Goal: Task Accomplishment & Management: Manage account settings

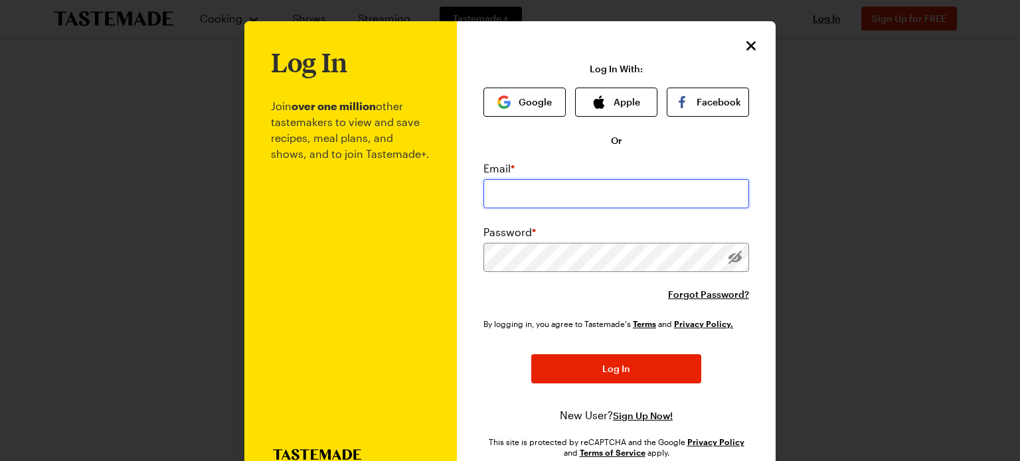
click at [528, 197] on input "email" at bounding box center [616, 193] width 266 height 29
type input "[EMAIL_ADDRESS][DOMAIN_NAME]"
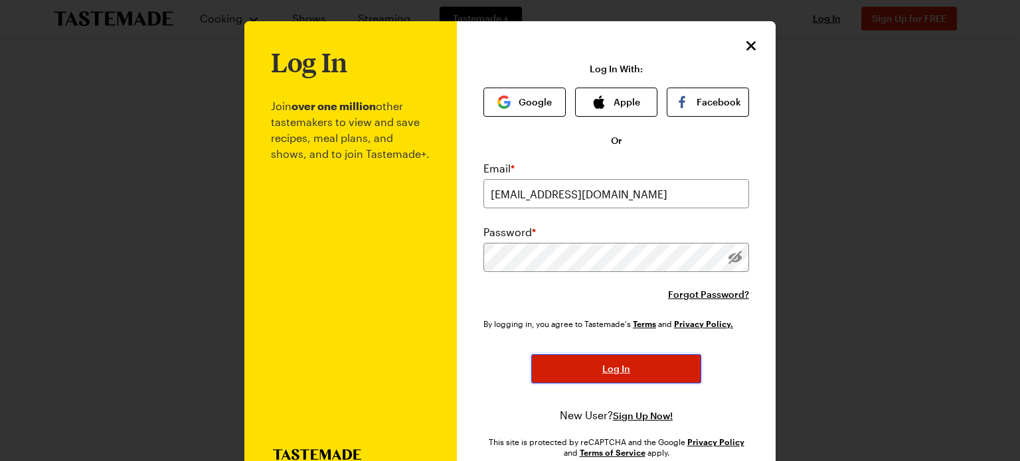
click at [568, 368] on button "Log In" at bounding box center [616, 369] width 170 height 29
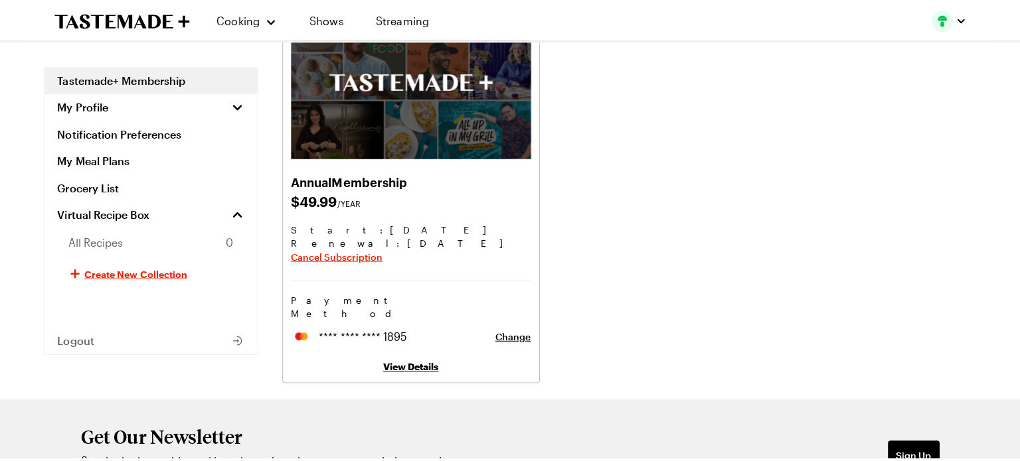
scroll to position [116, 0]
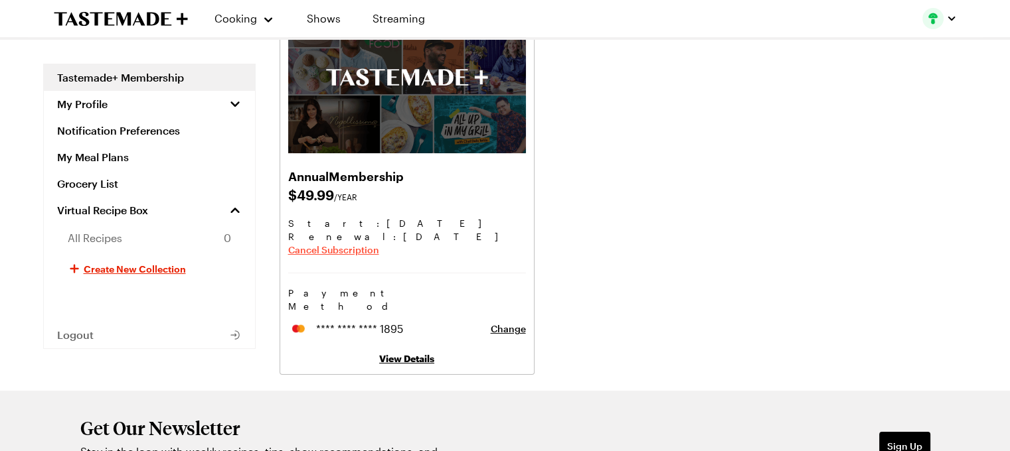
click at [357, 248] on span "Cancel Subscription" at bounding box center [333, 250] width 91 height 13
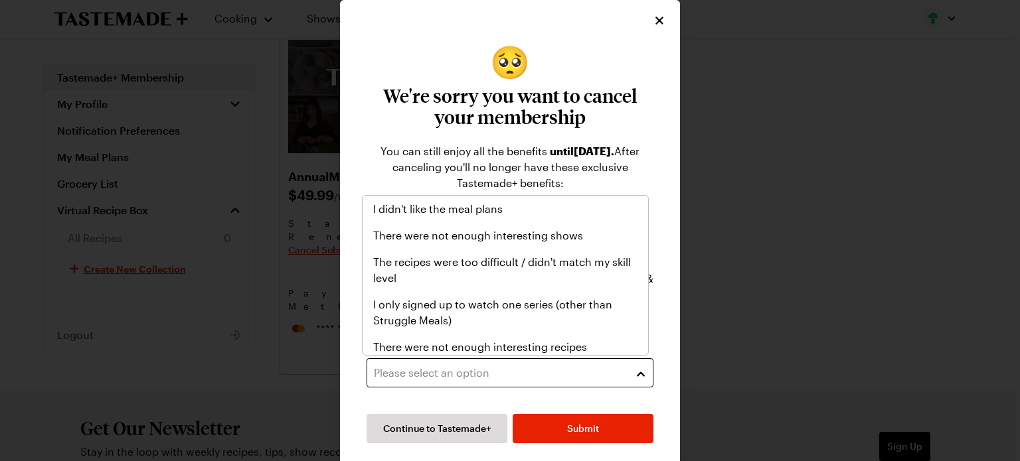
click at [497, 362] on button "Please select an option" at bounding box center [509, 372] width 287 height 29
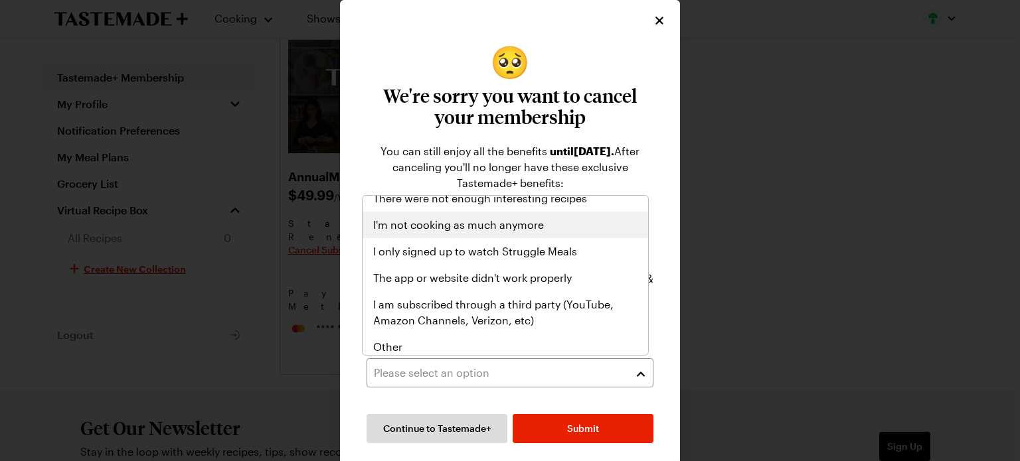
scroll to position [154, 0]
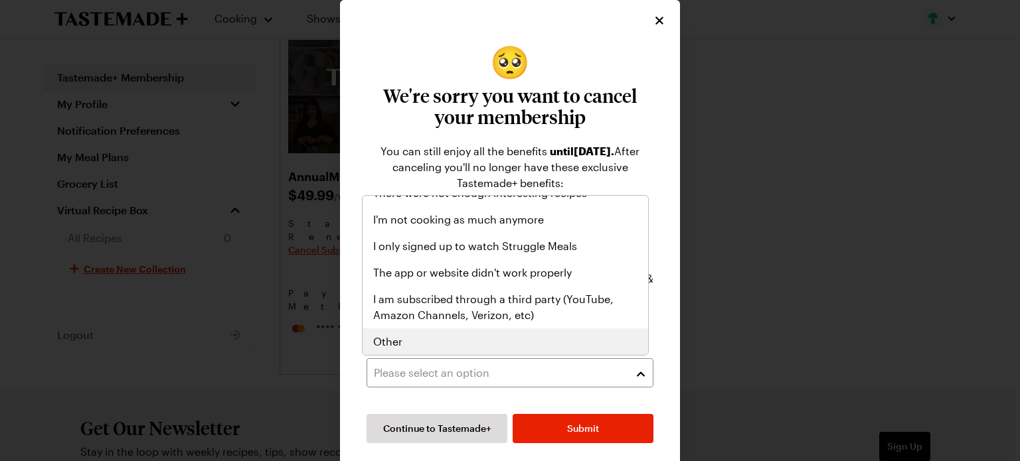
click at [556, 339] on div "Other" at bounding box center [505, 342] width 264 height 16
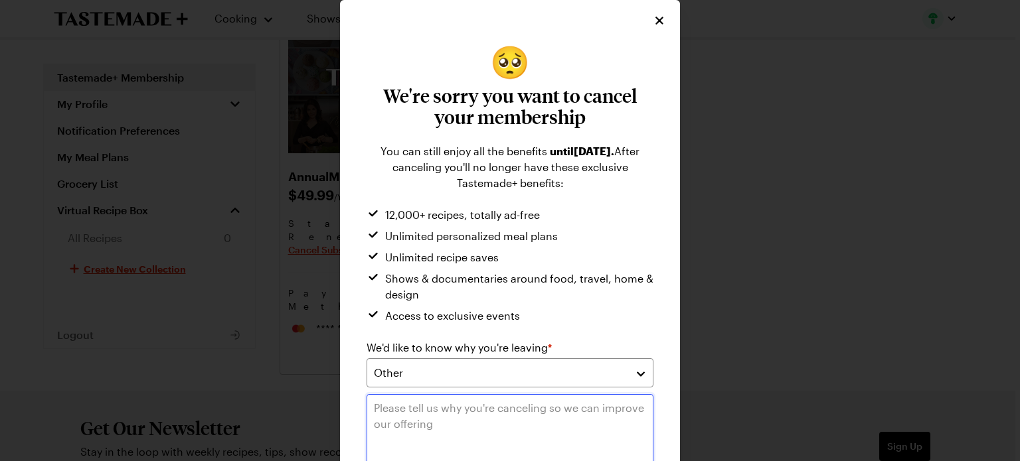
click at [574, 424] on textarea at bounding box center [509, 440] width 287 height 92
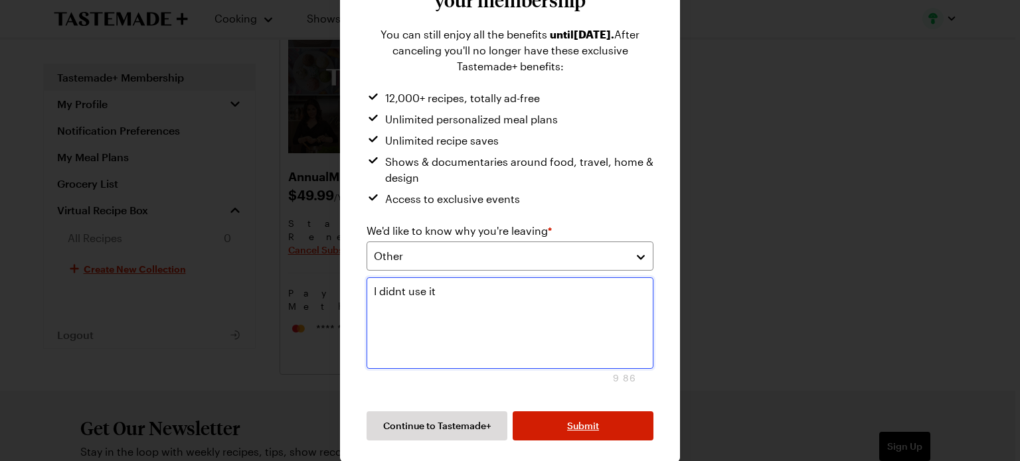
type textarea "I didnt use it"
click at [584, 416] on button "Submit" at bounding box center [583, 426] width 141 height 29
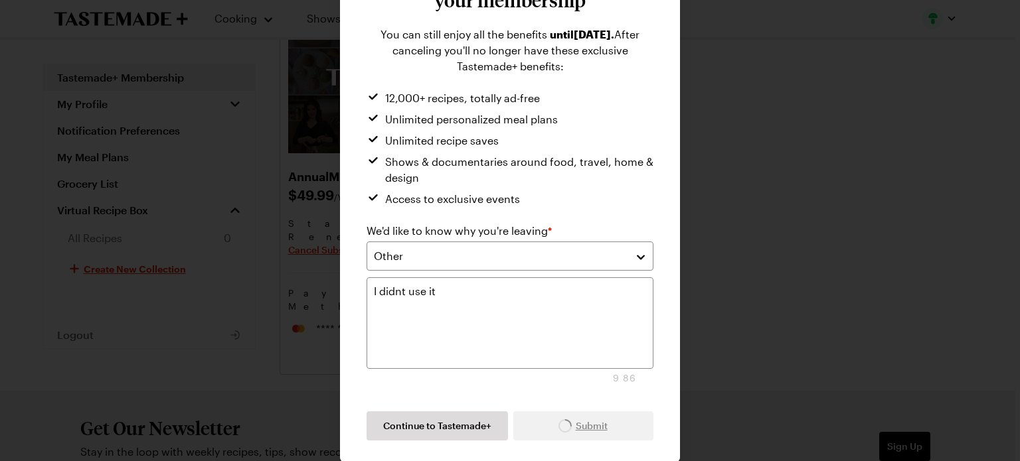
scroll to position [0, 0]
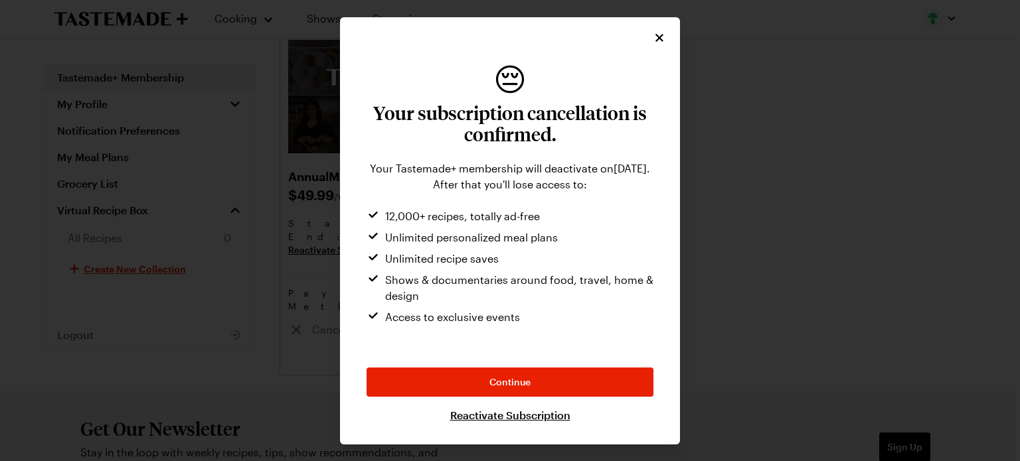
click at [531, 416] on link "Reactivate Subscription" at bounding box center [510, 416] width 120 height 16
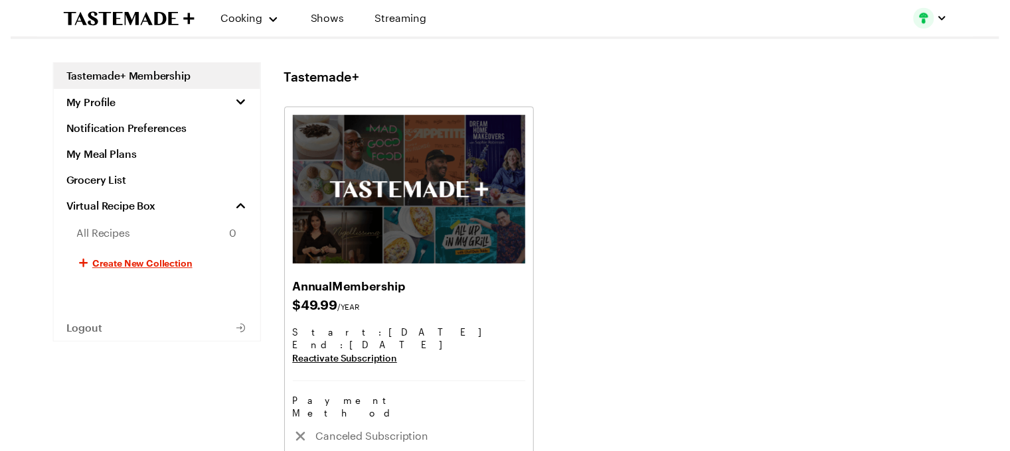
scroll to position [116, 0]
